Goal: Use online tool/utility

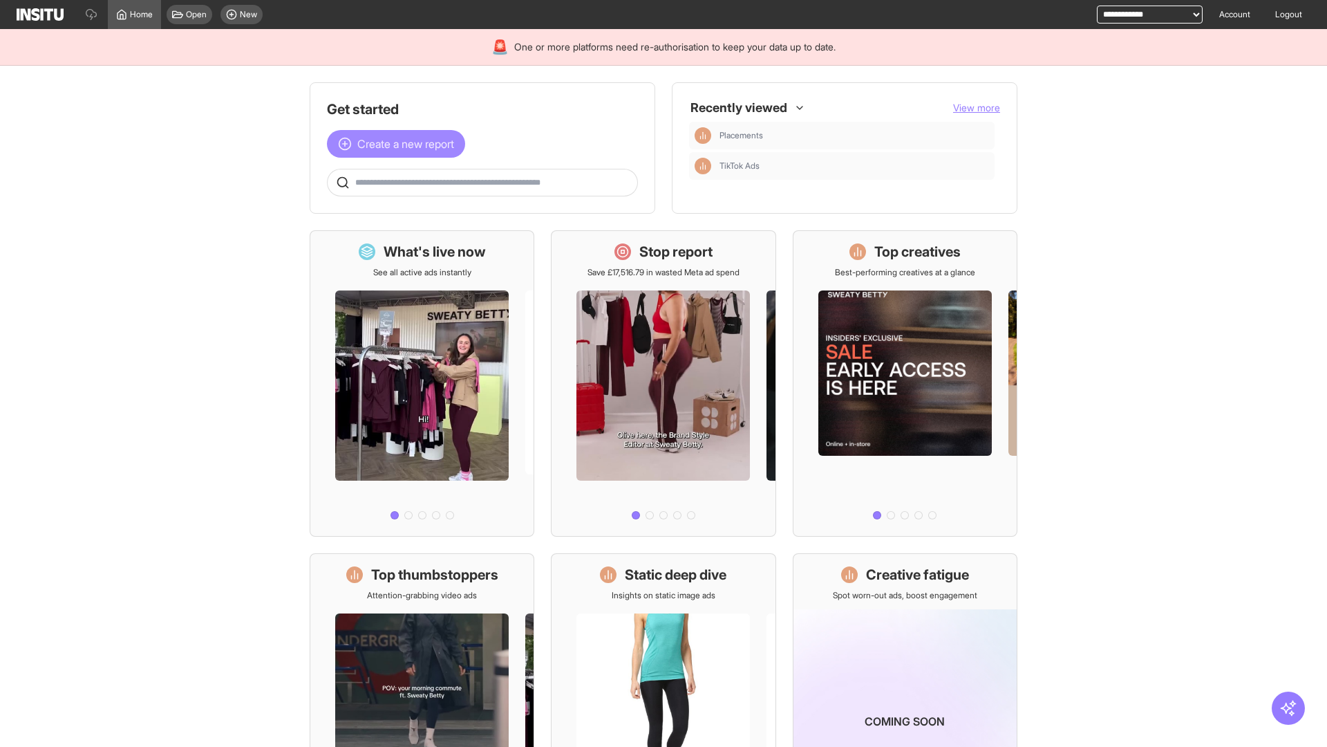
click at [400, 144] on span "Create a new report" at bounding box center [405, 144] width 97 height 17
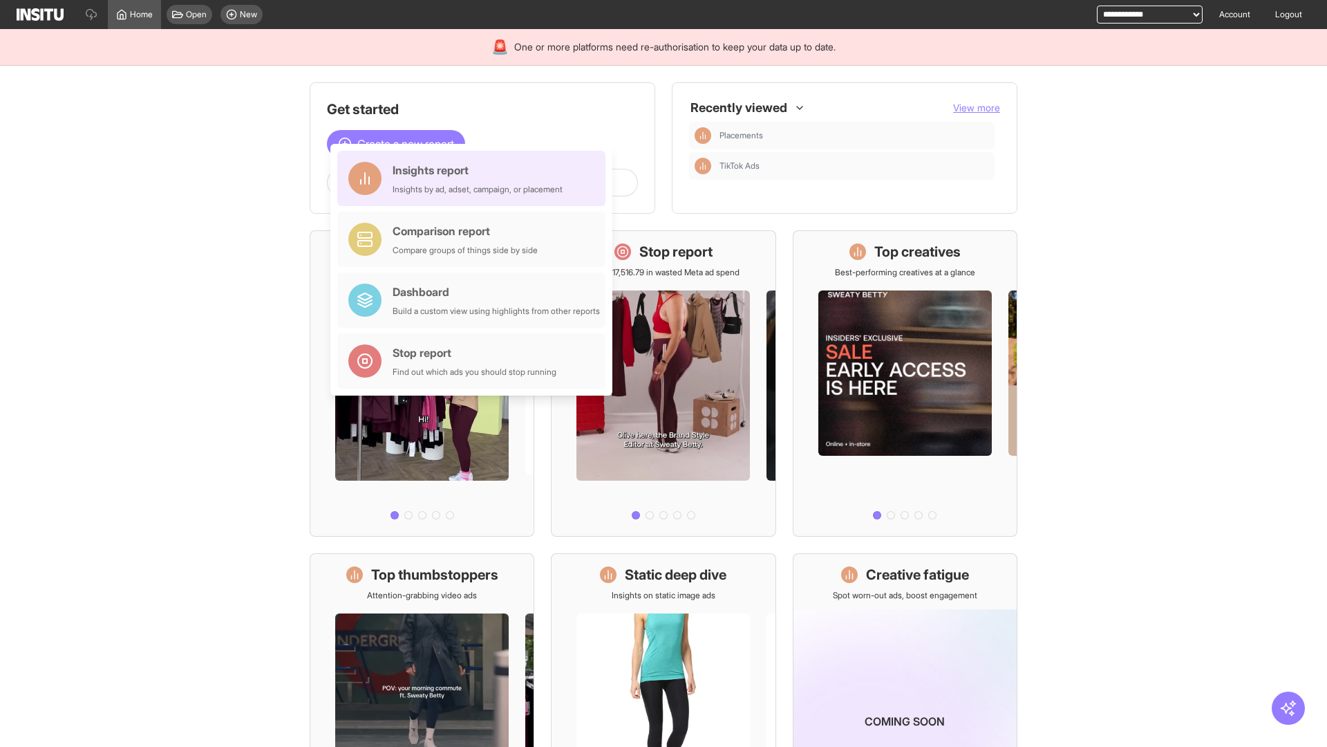
click at [475, 178] on div "Insights report Insights by ad, adset, campaign, or placement" at bounding box center [478, 178] width 170 height 33
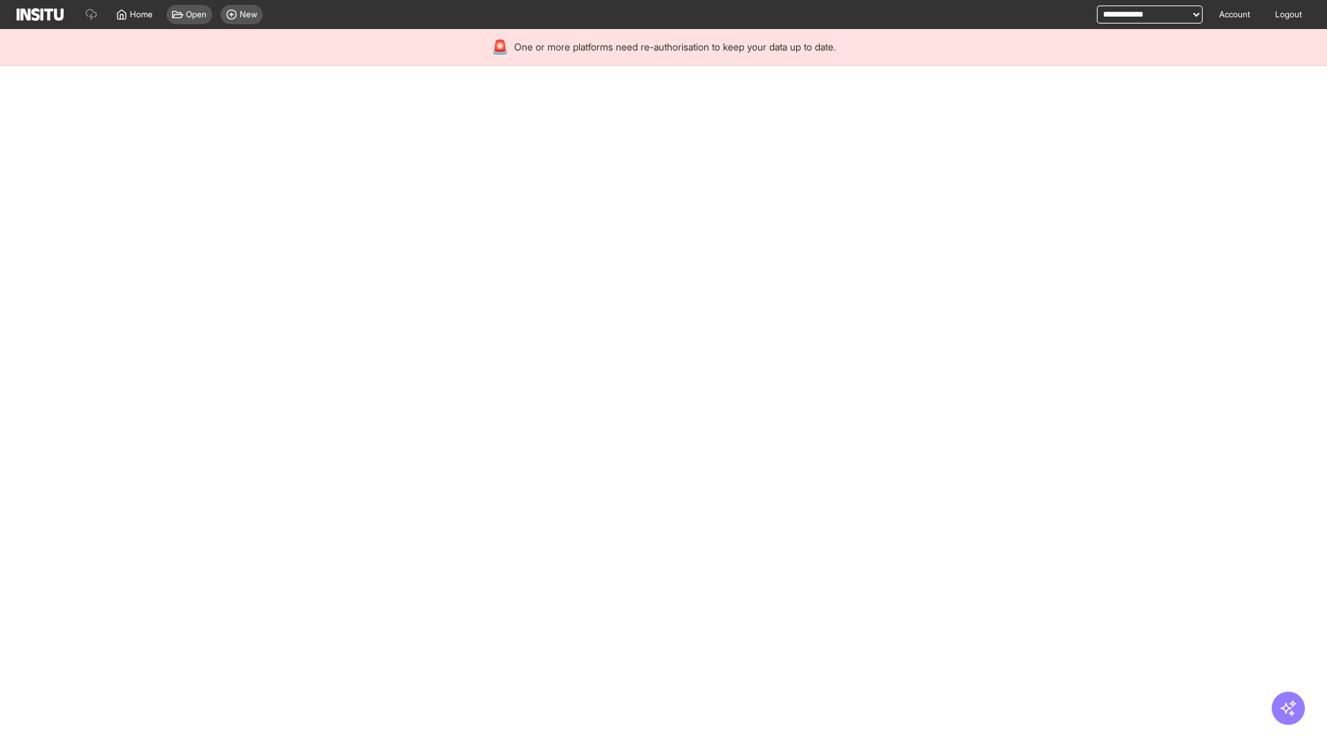
select select "**"
